Goal: Information Seeking & Learning: Learn about a topic

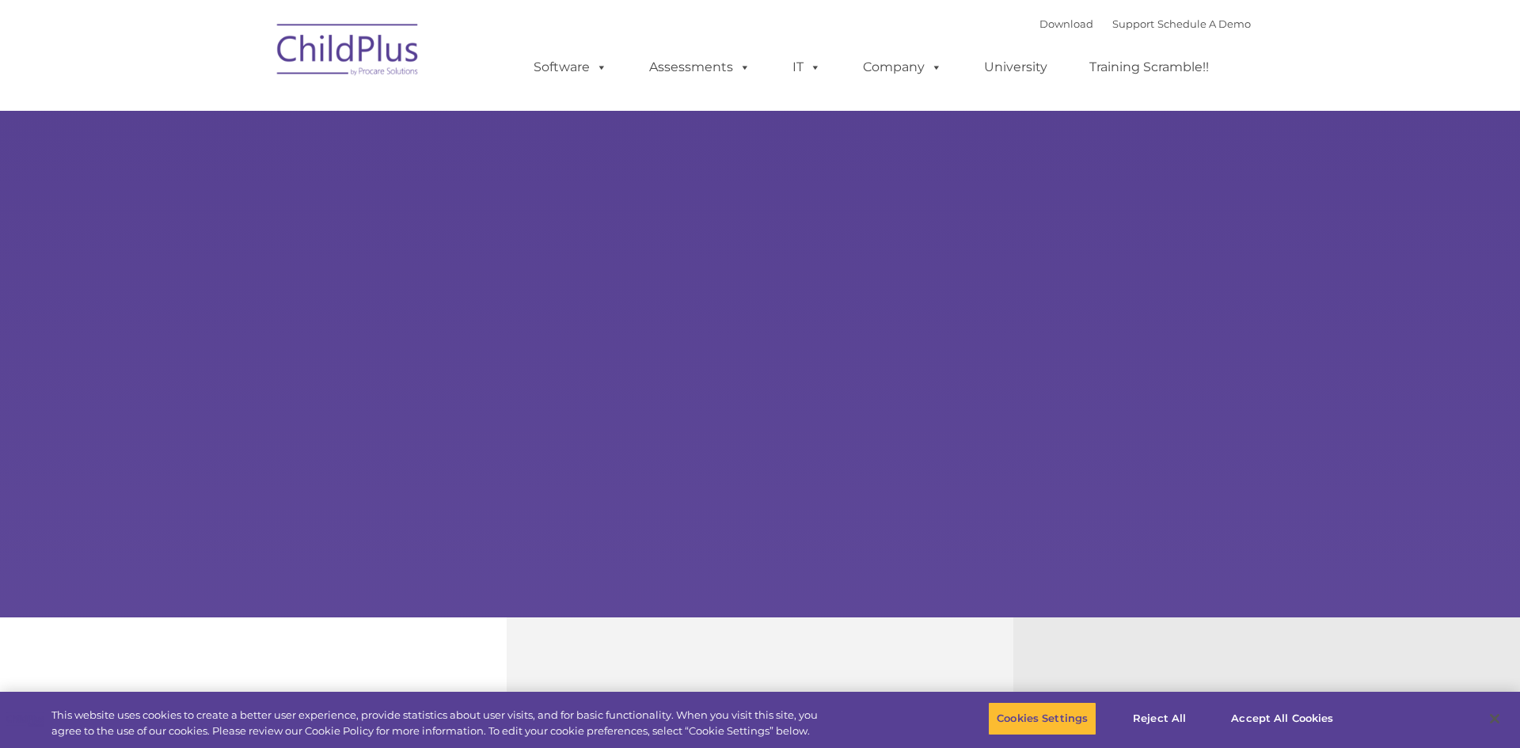
select select "MEDIUM"
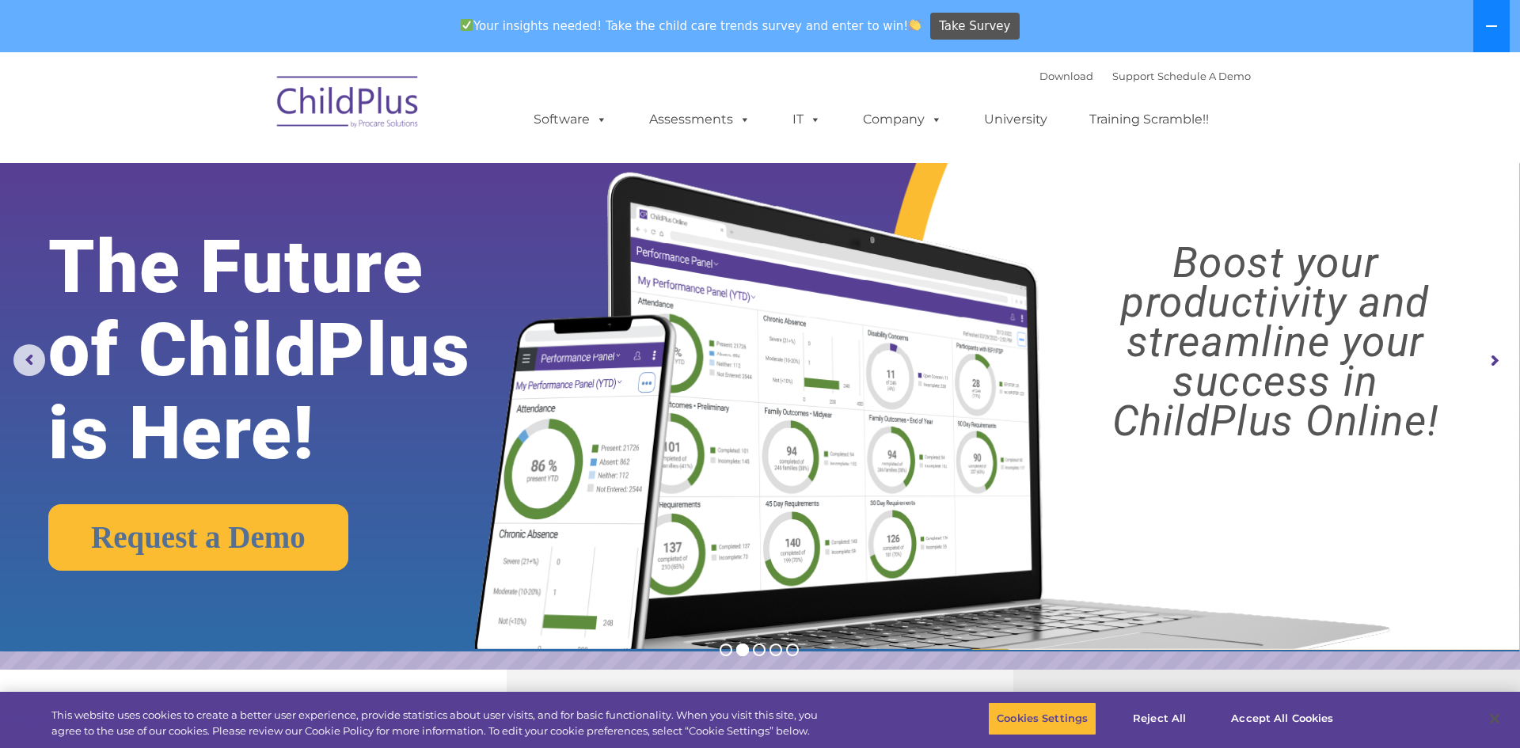
click at [1500, 28] on button at bounding box center [1491, 26] width 36 height 52
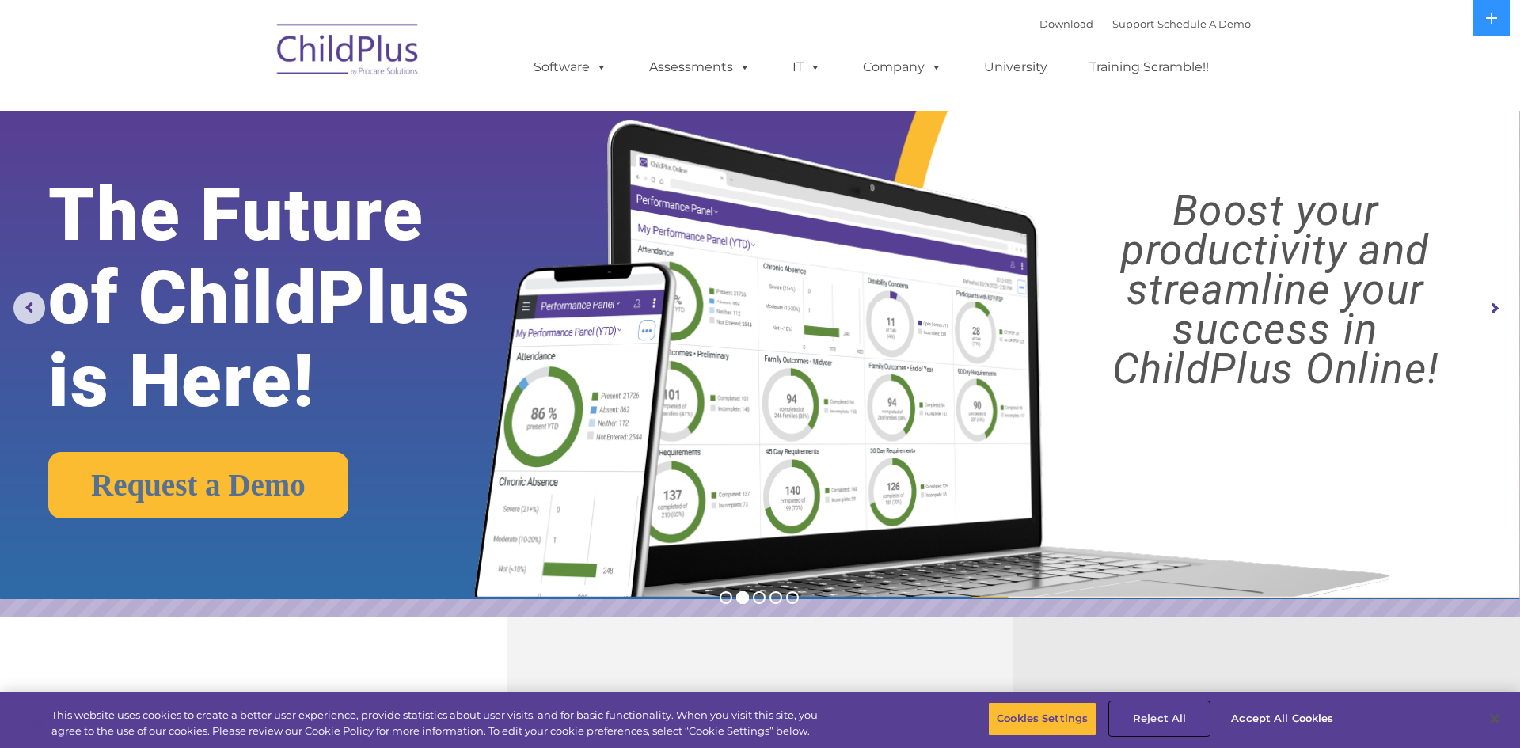
click at [1159, 721] on button "Reject All" at bounding box center [1159, 718] width 99 height 33
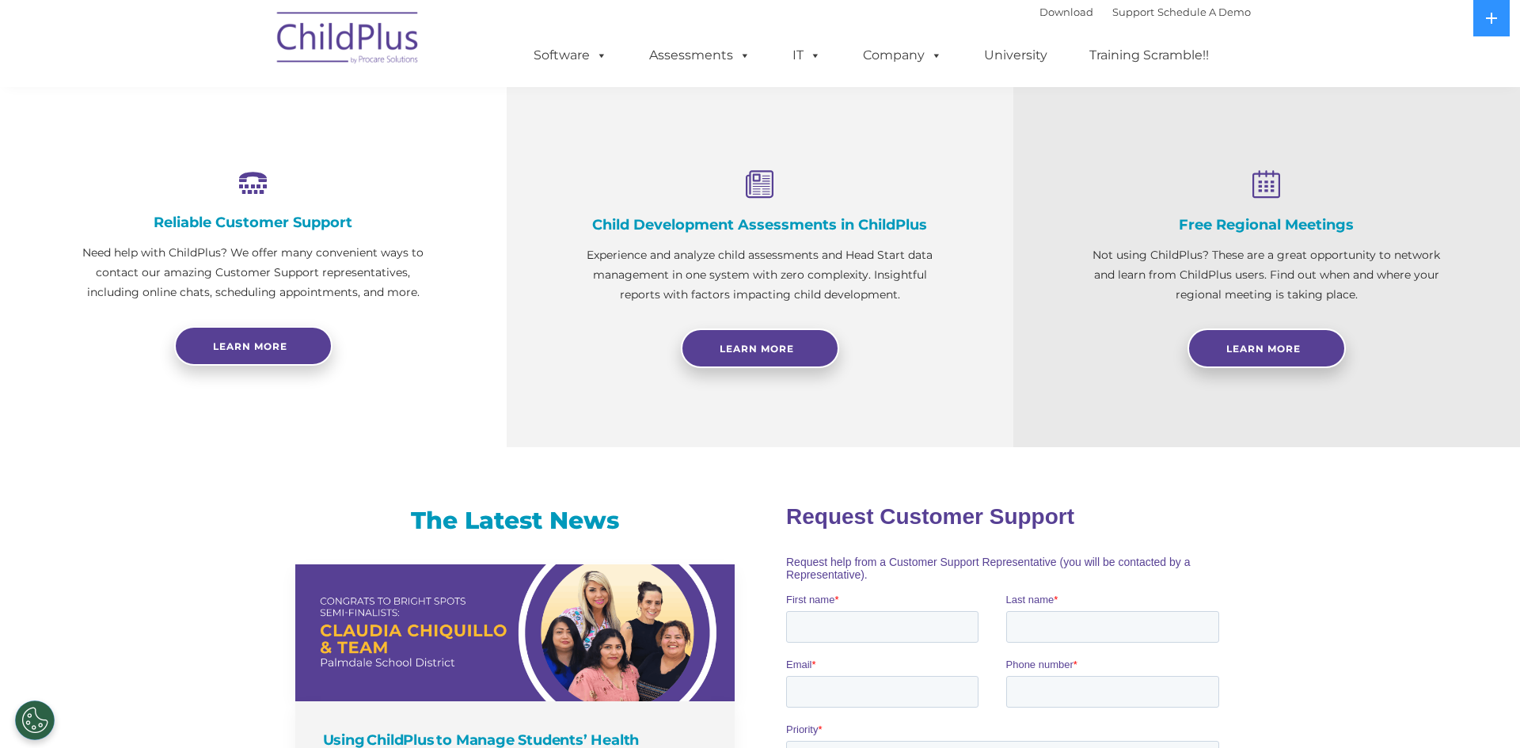
scroll to position [547, 0]
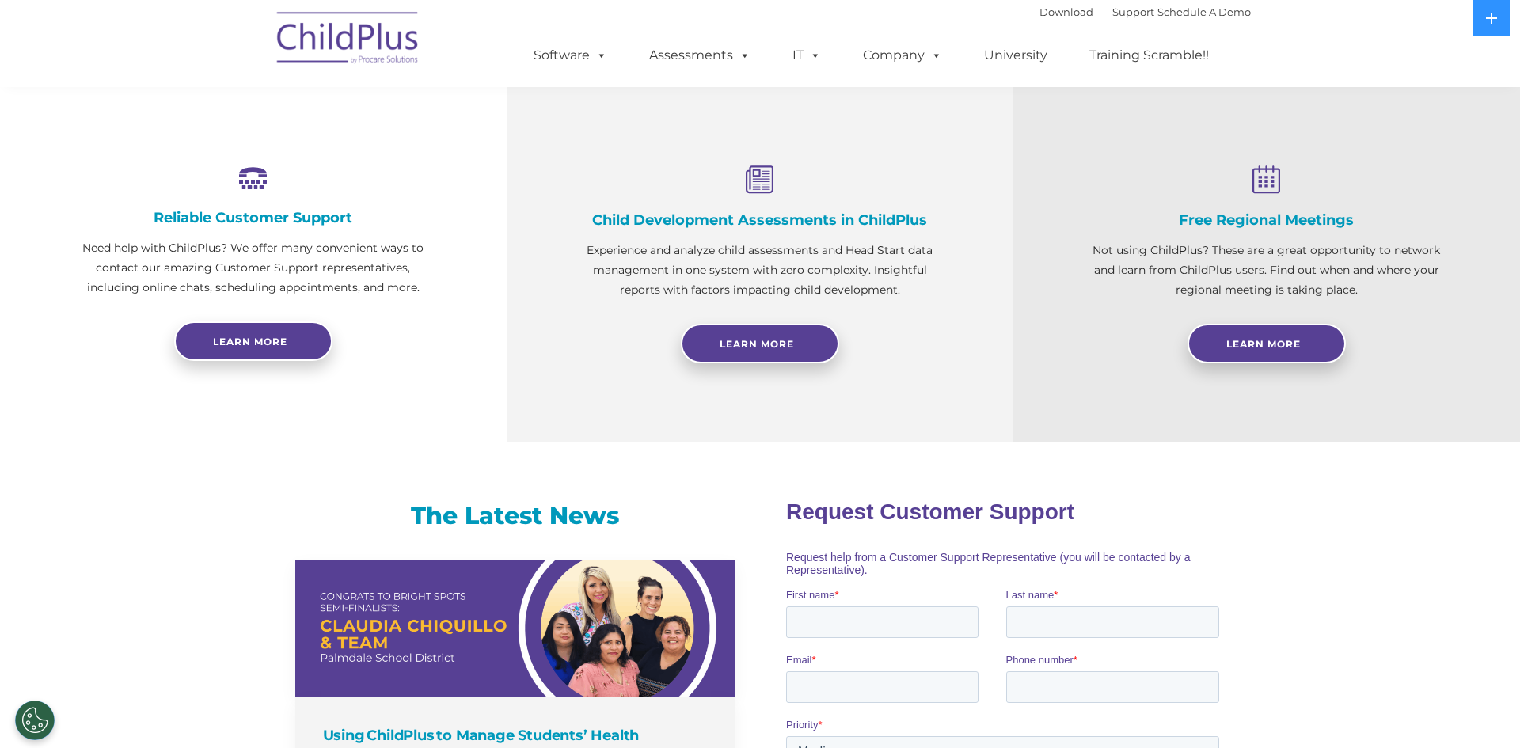
click at [1503, 340] on div "Free Regional Meetings Not using ChildPlus? These are a great opportunity to ne…" at bounding box center [1266, 256] width 507 height 372
drag, startPoint x: 1517, startPoint y: 158, endPoint x: 1495, endPoint y: 368, distance: 210.9
click at [1495, 368] on div "Free Regional Meetings Not using ChildPlus? These are a great opportunity to ne…" at bounding box center [1266, 256] width 507 height 372
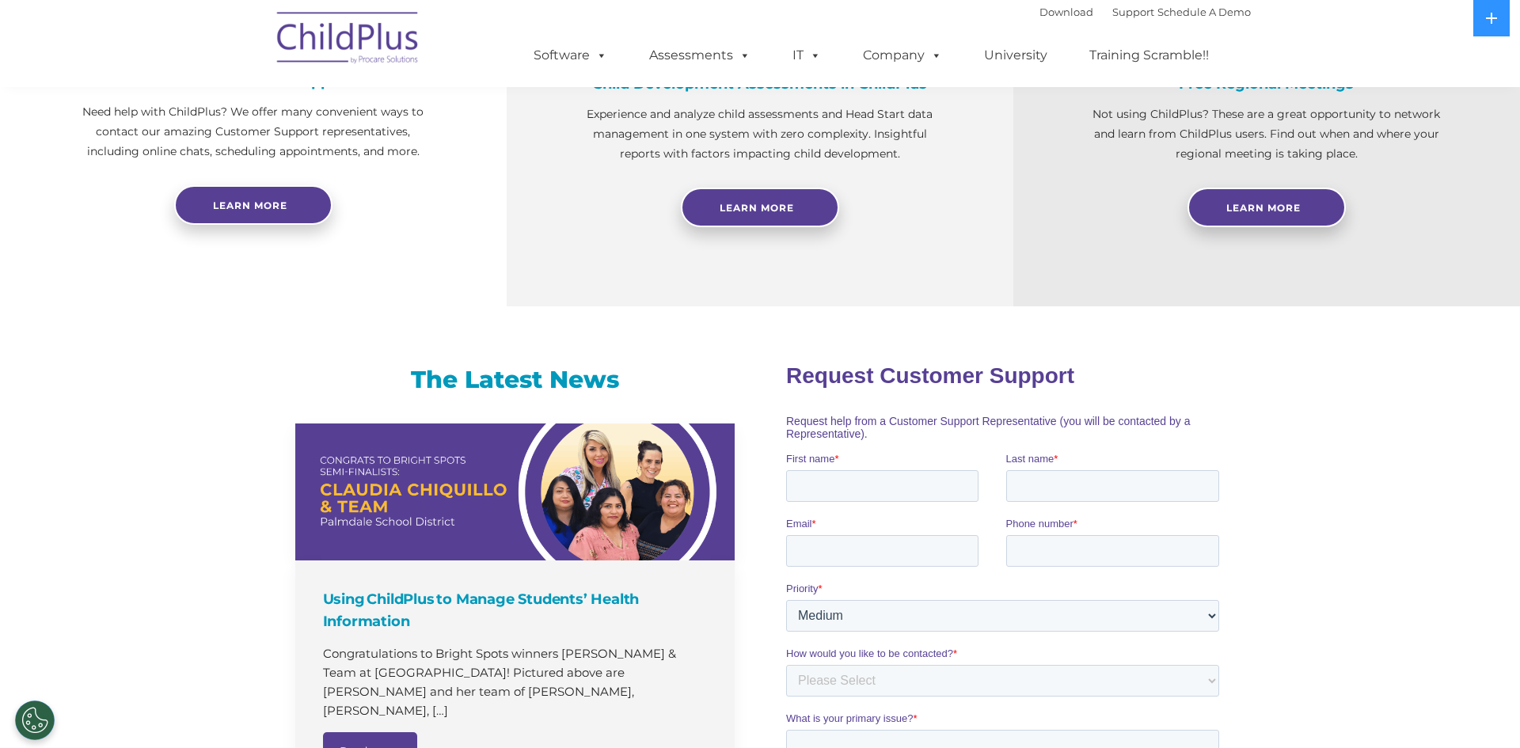
scroll to position [590, 0]
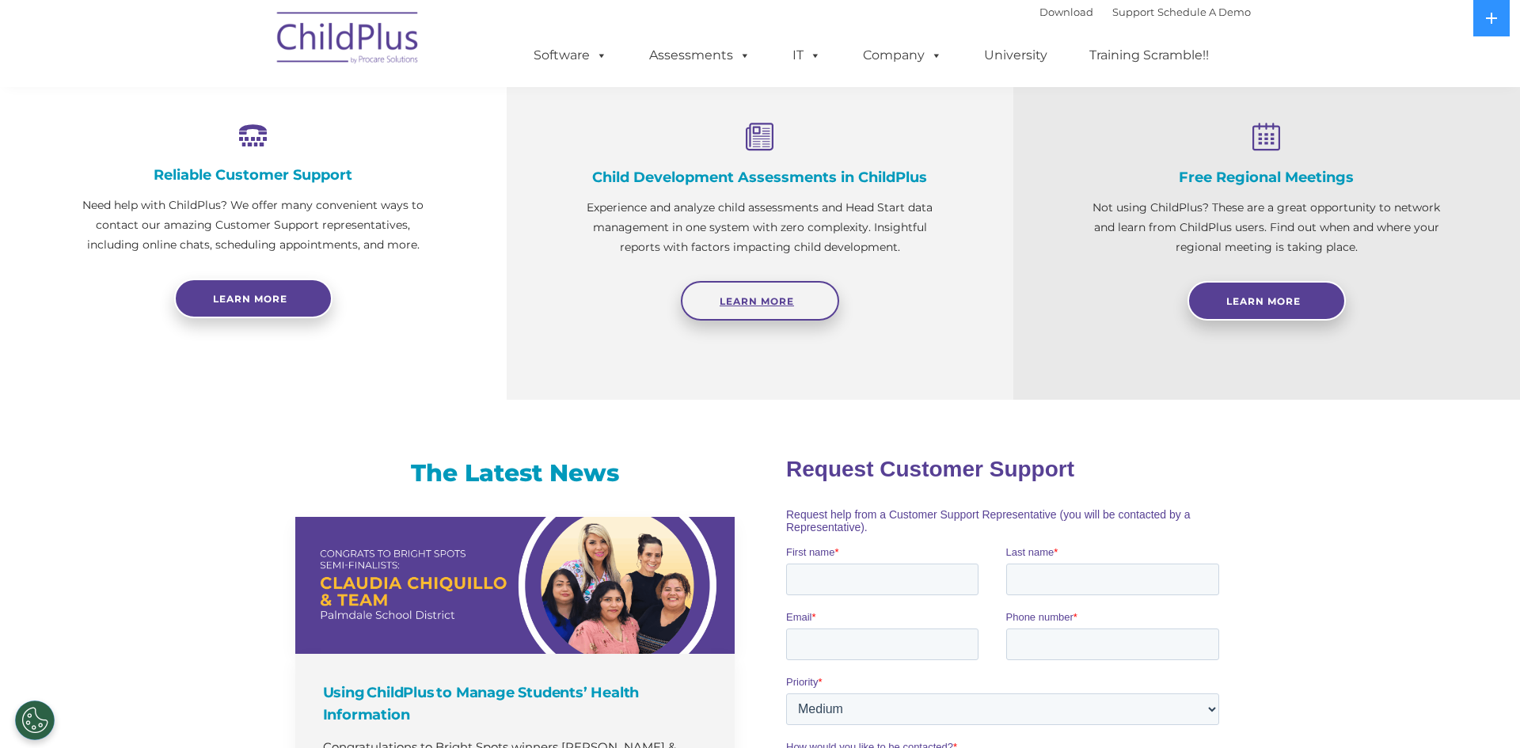
click at [750, 294] on link "Learn More" at bounding box center [760, 301] width 158 height 40
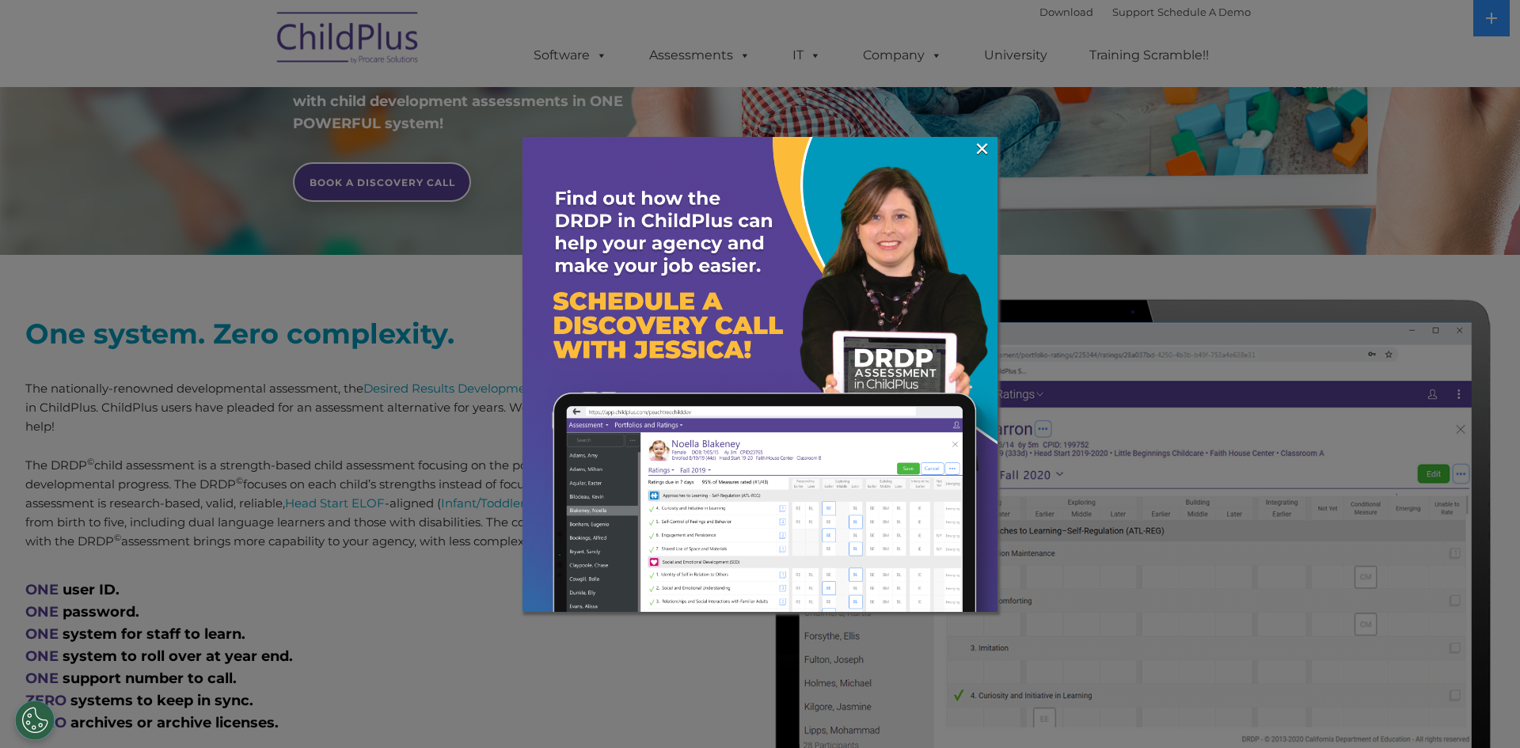
scroll to position [655, 0]
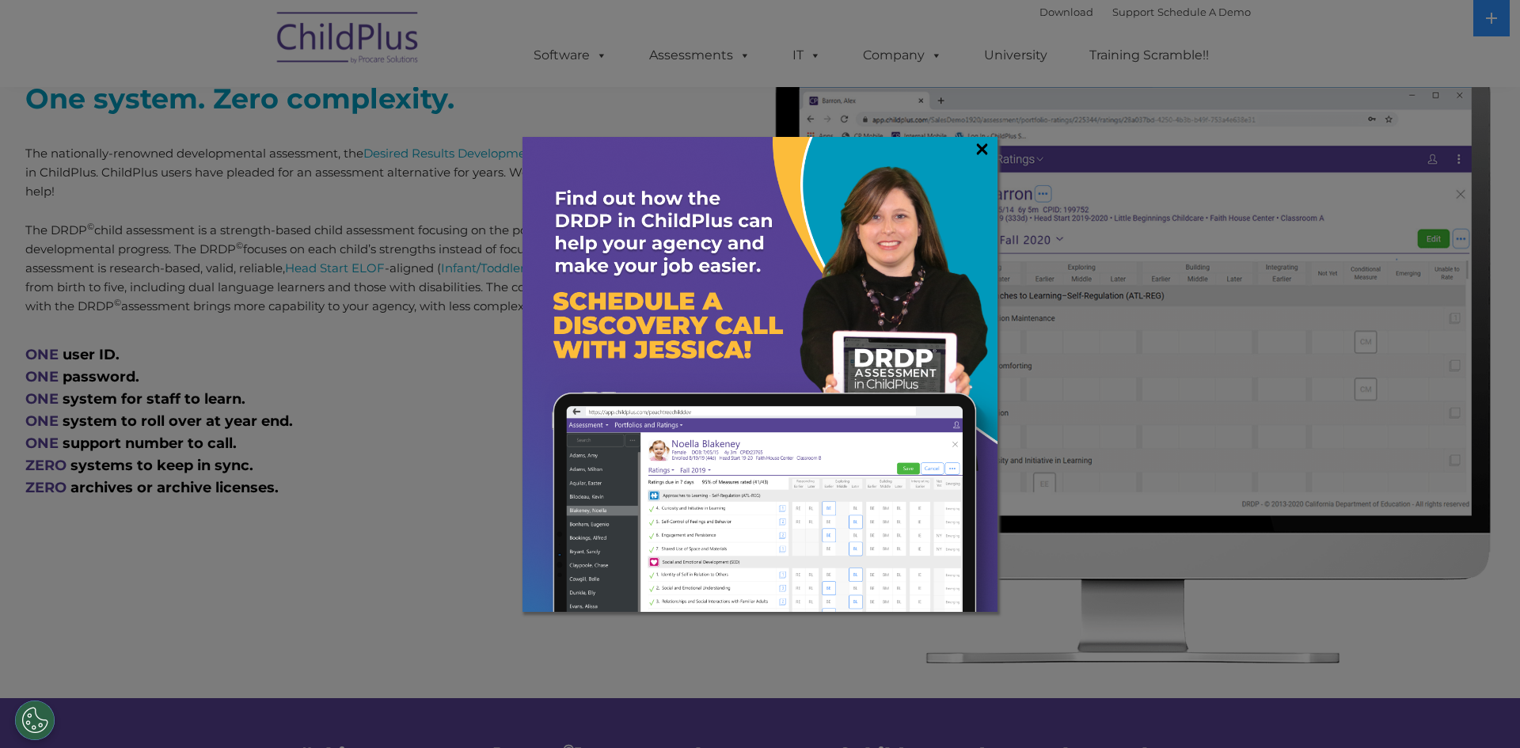
click at [983, 154] on link "×" at bounding box center [982, 149] width 18 height 16
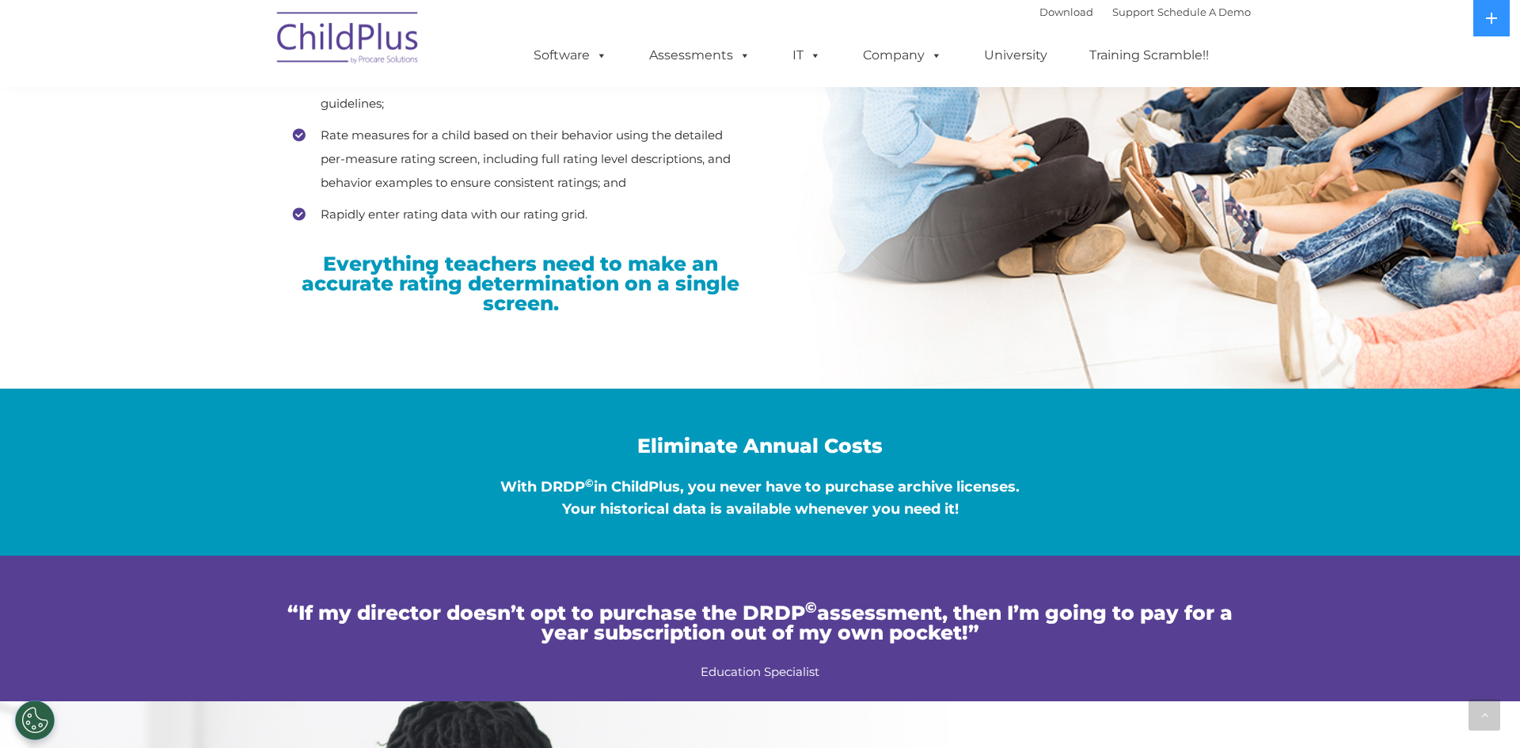
scroll to position [0, 0]
